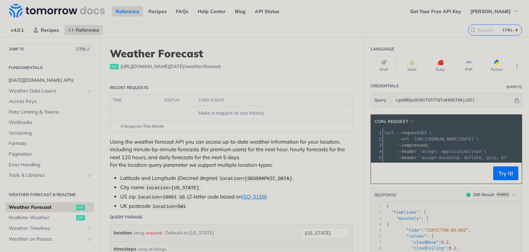
click at [68, 77] on span "[DATE][DOMAIN_NAME] APIs" at bounding box center [51, 80] width 84 height 7
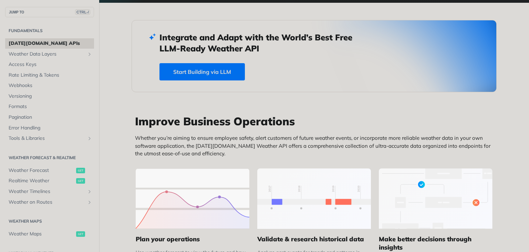
scroll to position [345, 0]
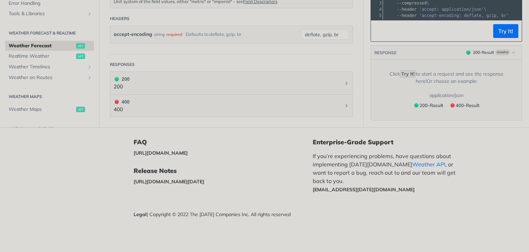
scroll to position [345, 0]
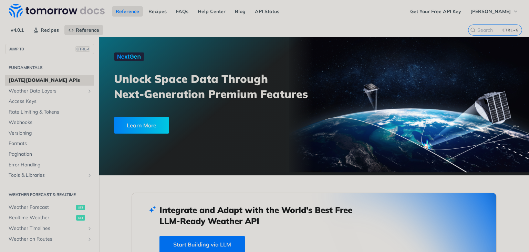
scroll to position [172, 0]
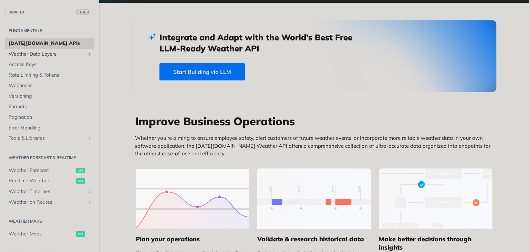
click at [48, 54] on span "Weather Data Layers" at bounding box center [47, 54] width 77 height 7
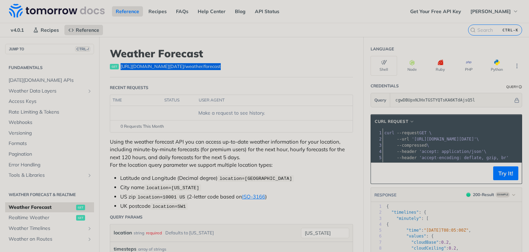
drag, startPoint x: 121, startPoint y: 67, endPoint x: 214, endPoint y: 64, distance: 92.8
click at [212, 64] on div "get [URL][DOMAIN_NAME][DATE] /weather/forecast" at bounding box center [231, 66] width 243 height 7
copy span "[URL][DOMAIN_NAME][DATE] /weather/forecast"
click at [294, 88] on header "Recent Requests" at bounding box center [231, 88] width 243 height 14
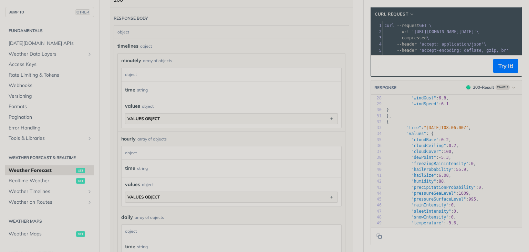
scroll to position [75, 0]
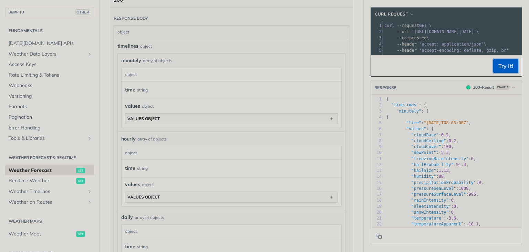
click at [501, 72] on button "Try It!" at bounding box center [506, 66] width 25 height 14
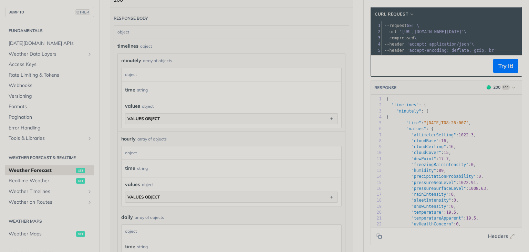
scroll to position [0, 14]
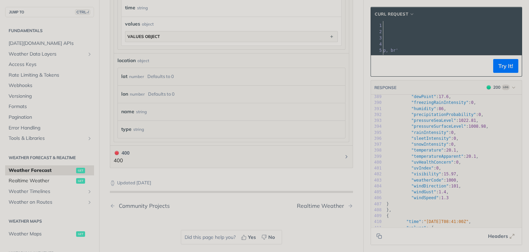
click at [58, 180] on span "Realtime Weather" at bounding box center [42, 180] width 66 height 7
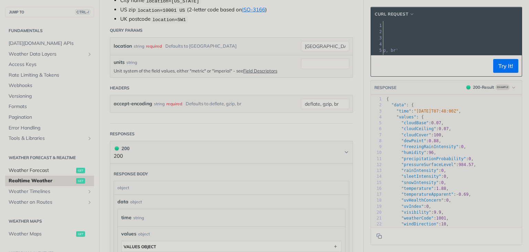
click at [31, 171] on span "Weather Forecast" at bounding box center [42, 170] width 66 height 7
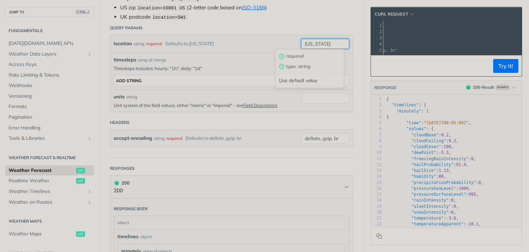
drag, startPoint x: 323, startPoint y: 40, endPoint x: 282, endPoint y: 48, distance: 42.1
click at [301, 47] on div "[US_STATE] required type : string Use default value" at bounding box center [325, 44] width 48 height 10
click at [200, 57] on div "timesteps array of strings" at bounding box center [232, 59] width 236 height 7
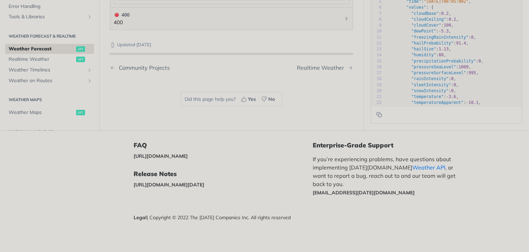
drag, startPoint x: 105, startPoint y: 49, endPoint x: 303, endPoint y: 243, distance: 277.6
click at [303, 243] on div "Jump to Content Reference Recipes FAQs Help Center Blog API Status Recipes Refe…" at bounding box center [264, 126] width 529 height 252
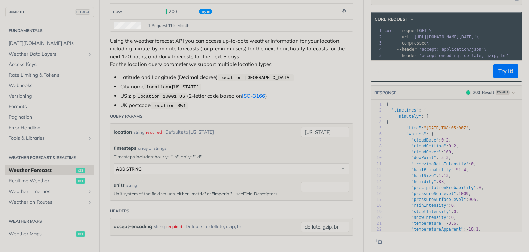
copy div "Weather Forecast get [URL][DOMAIN_NAME][DATE] /weather/forecast Recent Requests…"
click at [316, 117] on header "Query Params" at bounding box center [231, 116] width 243 height 14
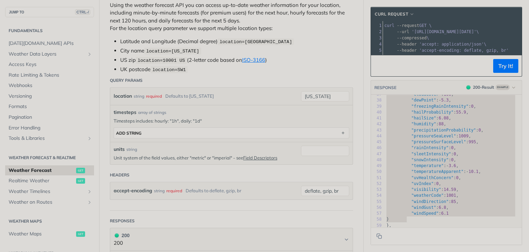
scroll to position [237, 0]
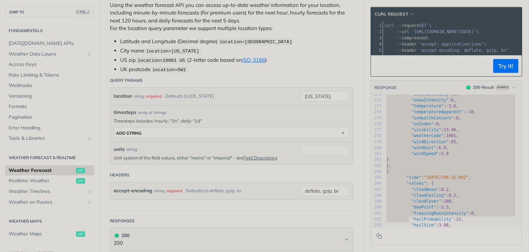
drag, startPoint x: 381, startPoint y: 104, endPoint x: 404, endPoint y: 249, distance: 146.6
type textarea "{ "timelines": { "minutely": [ { "time": "[DATE]T08:05:00Z", "values": { "cloud…"
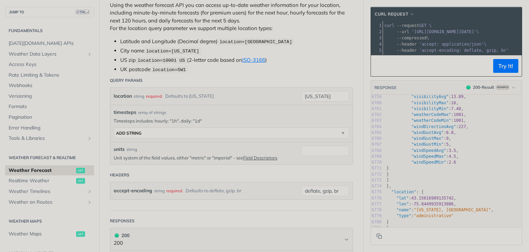
click at [375, 239] on button "Copy to clipboard" at bounding box center [380, 236] width 10 height 10
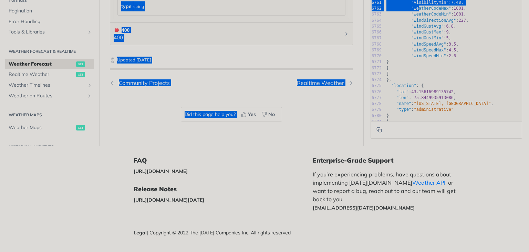
scroll to position [723, 0]
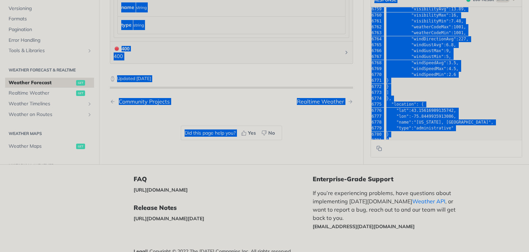
drag, startPoint x: 102, startPoint y: 38, endPoint x: 424, endPoint y: 136, distance: 336.1
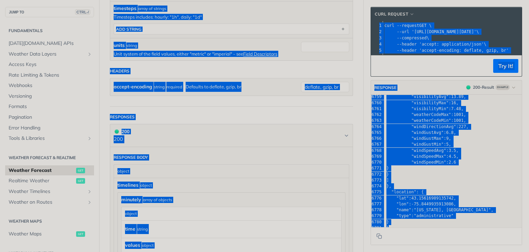
scroll to position [206, 0]
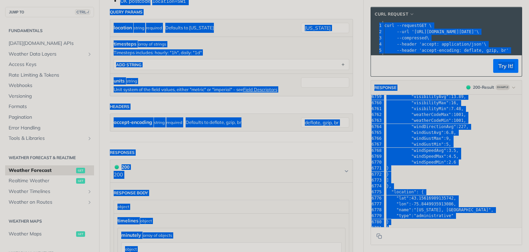
click at [221, 141] on article "Weather Forecast get [URL][DOMAIN_NAME][DATE] /weather/forecast Recent Requests…" at bounding box center [231, 256] width 265 height 850
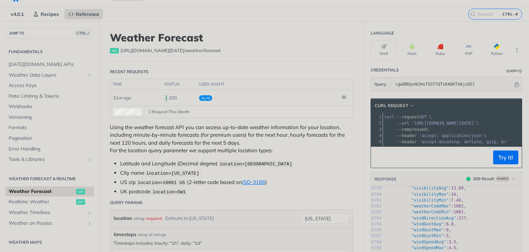
scroll to position [0, 0]
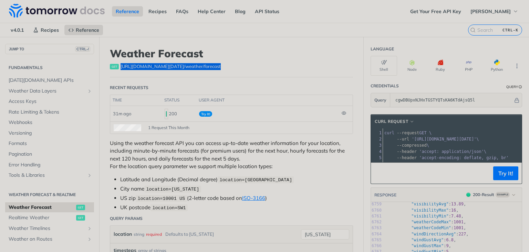
drag, startPoint x: 120, startPoint y: 67, endPoint x: 211, endPoint y: 62, distance: 91.8
click at [211, 63] on div "get [URL][DOMAIN_NAME][DATE] /weather/forecast" at bounding box center [231, 66] width 243 height 7
click at [498, 180] on button "Try It!" at bounding box center [506, 173] width 25 height 14
